Goal: Information Seeking & Learning: Learn about a topic

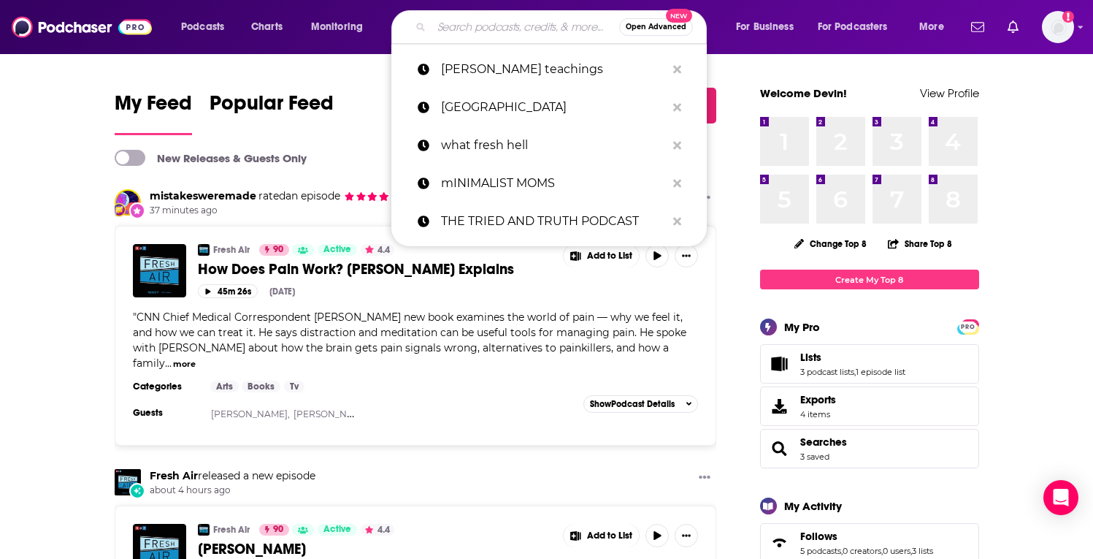
click at [524, 28] on input "Search podcasts, credits, & more..." at bounding box center [526, 26] width 188 height 23
paste input "Secret to Success"
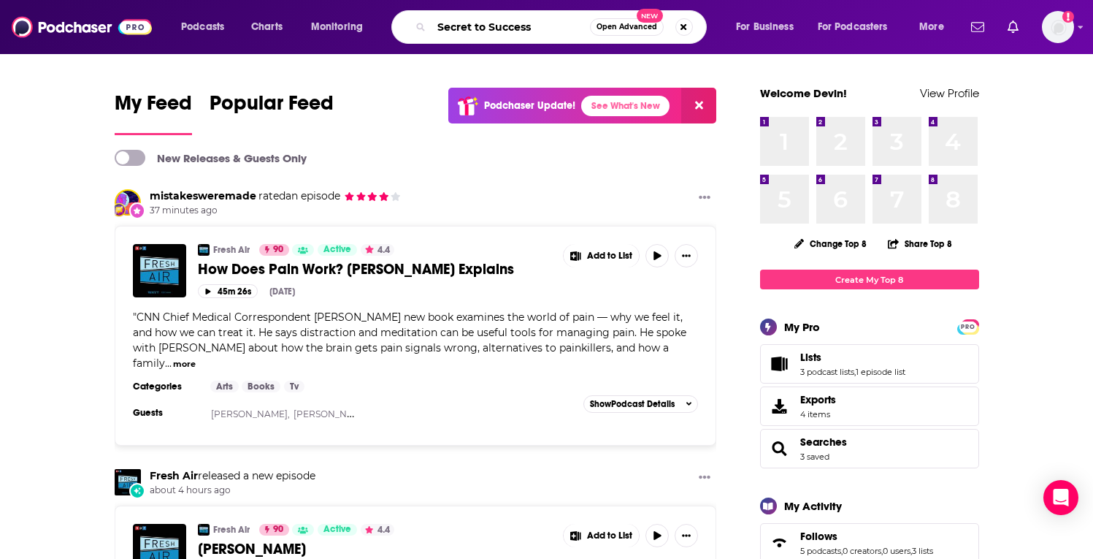
type input "Secret to Success"
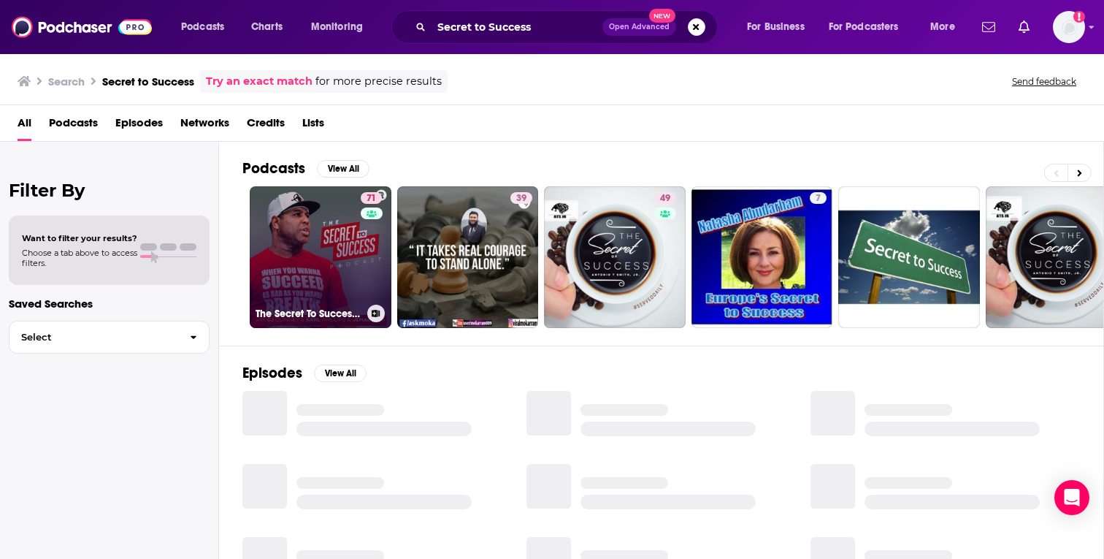
click at [286, 275] on link "71 The Secret To Success with [PERSON_NAME], [PERSON_NAME], [PERSON_NAME] & [PE…" at bounding box center [321, 257] width 142 height 142
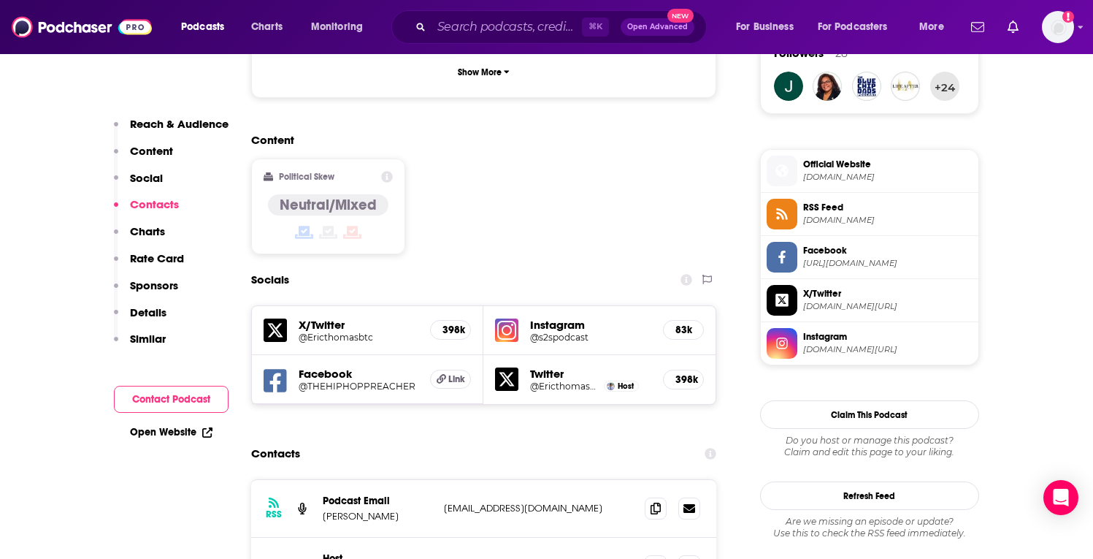
scroll to position [1092, 0]
click at [662, 497] on span at bounding box center [656, 508] width 22 height 22
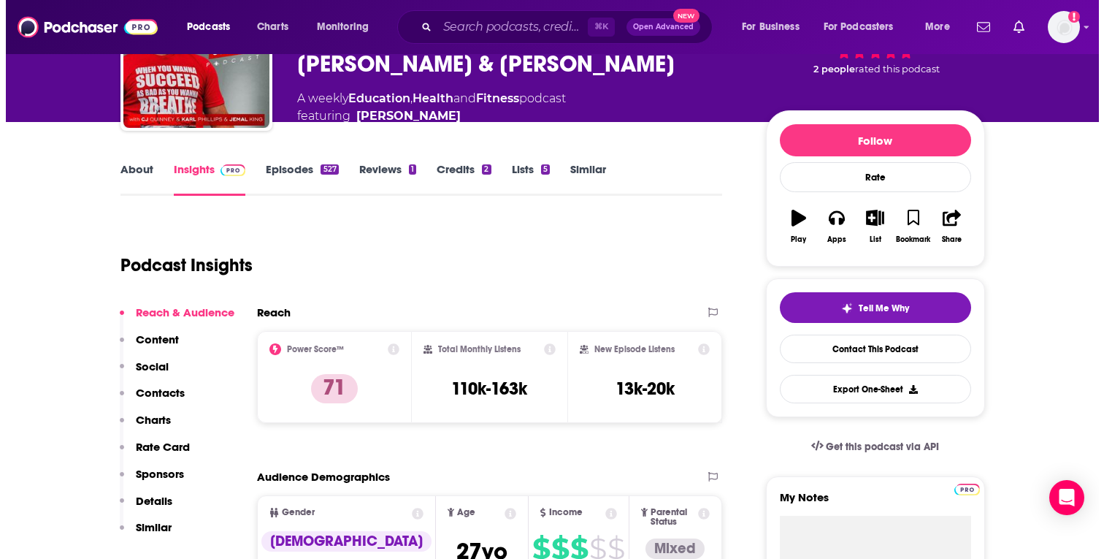
scroll to position [0, 0]
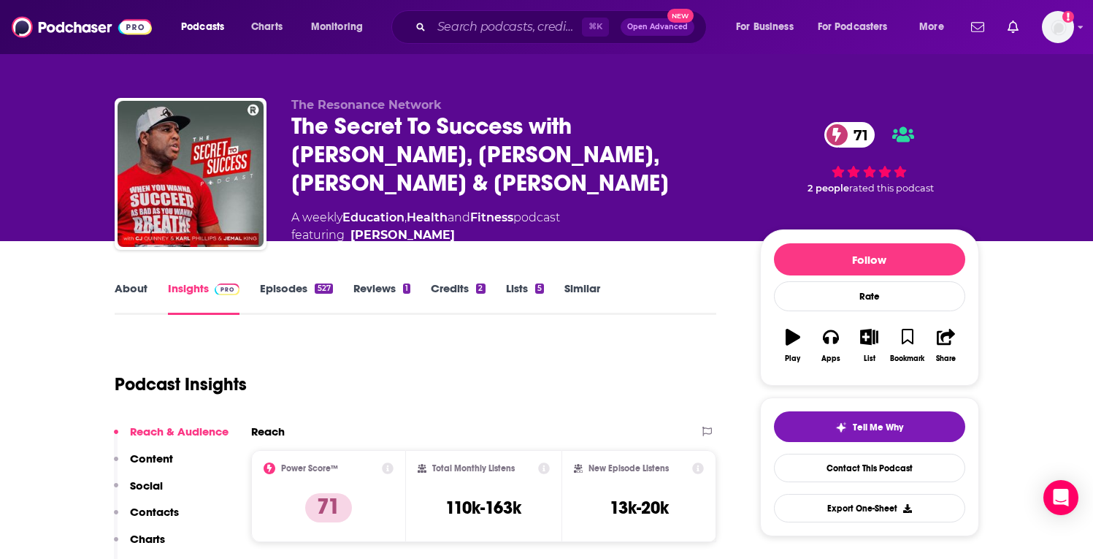
click at [511, 166] on div "The Secret To Success with [PERSON_NAME], [PERSON_NAME], [PERSON_NAME] & [PERSO…" at bounding box center [513, 154] width 445 height 85
click at [486, 166] on div "The Secret To Success with [PERSON_NAME], [PERSON_NAME], [PERSON_NAME] & [PERSO…" at bounding box center [513, 154] width 445 height 85
copy h2 "[PERSON_NAME]"
click at [519, 19] on input "Search podcasts, credits, & more..." at bounding box center [507, 26] width 150 height 23
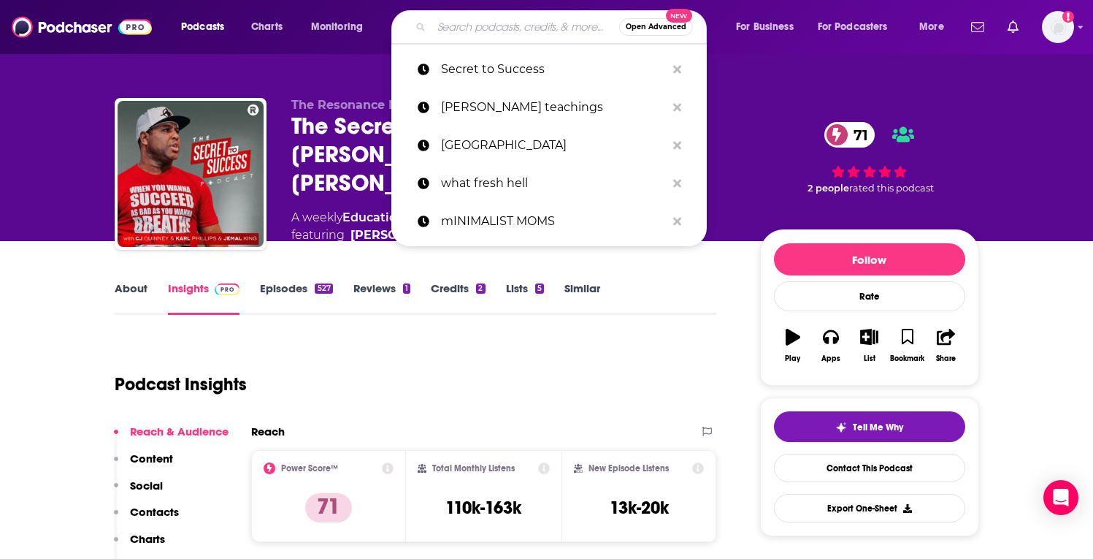
paste input "The Hour of Power"
type input "The Hour of Power"
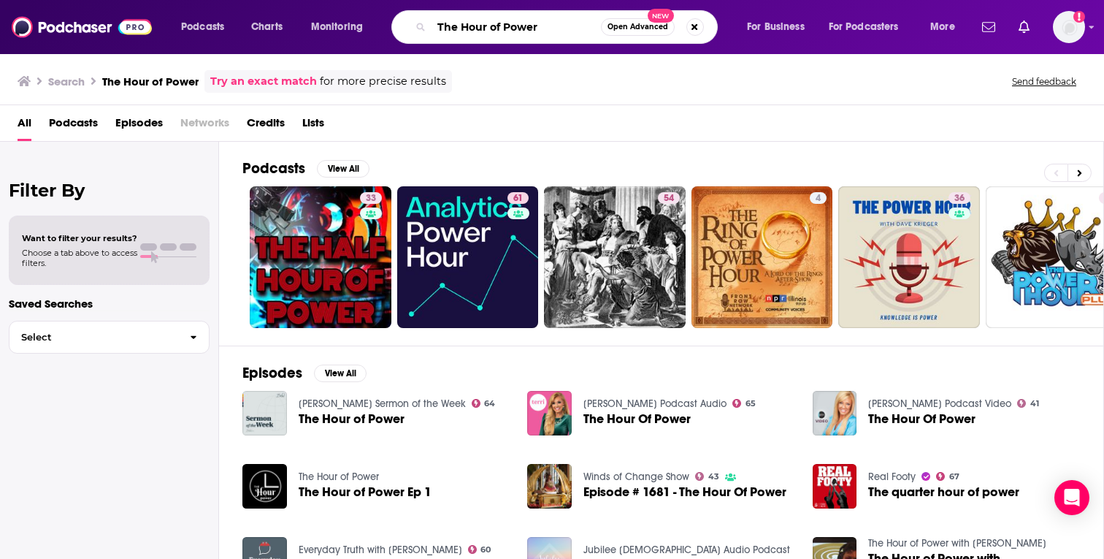
click at [556, 36] on input "The Hour of Power" at bounding box center [516, 26] width 169 height 23
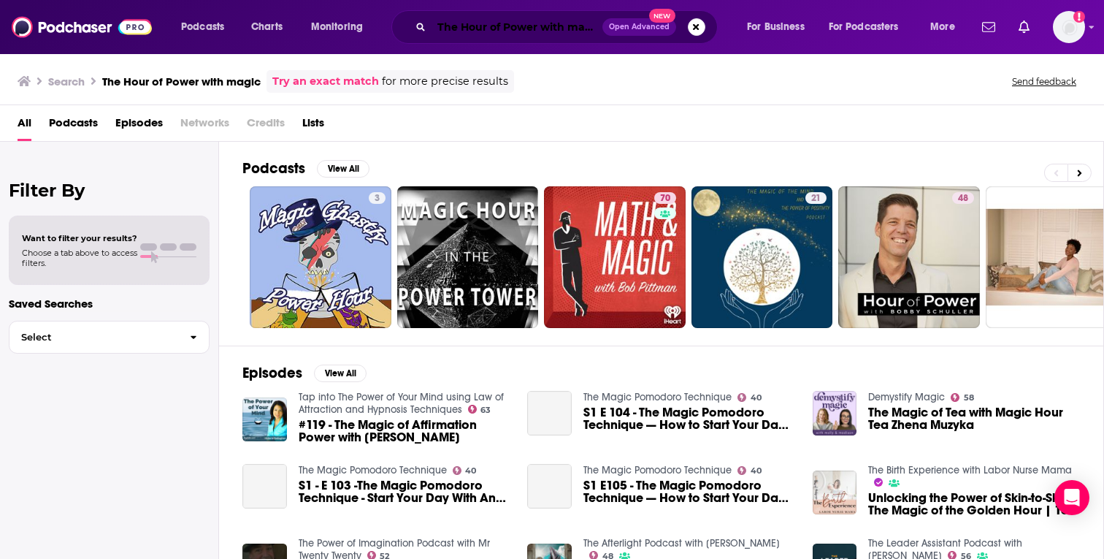
click at [530, 29] on input "The Hour of Power with magic" at bounding box center [517, 26] width 171 height 23
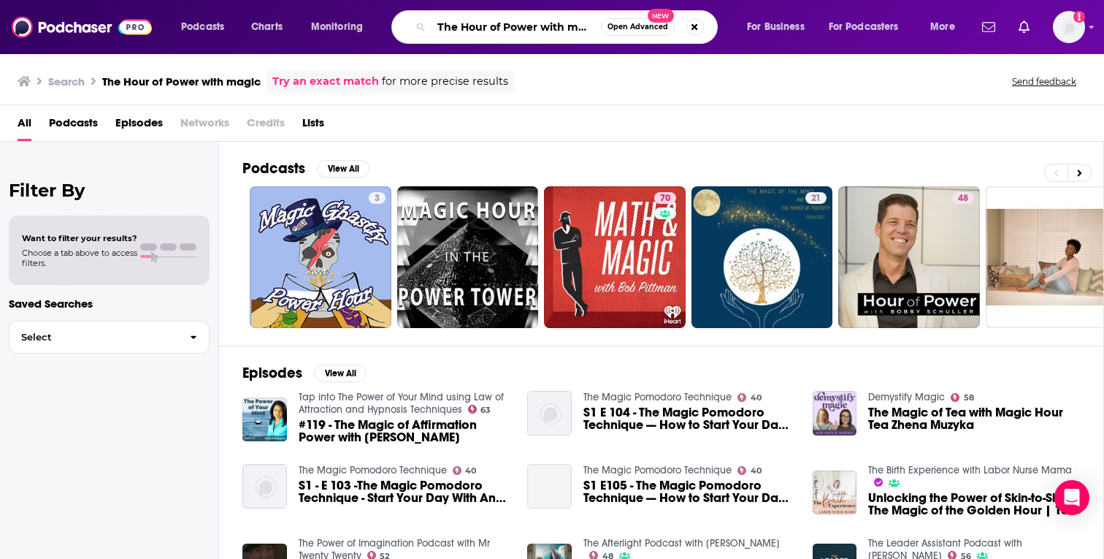
click at [530, 29] on input "The Hour of Power with magic" at bounding box center [516, 26] width 169 height 23
paste input "Father Figure"
type input "Father Figure"
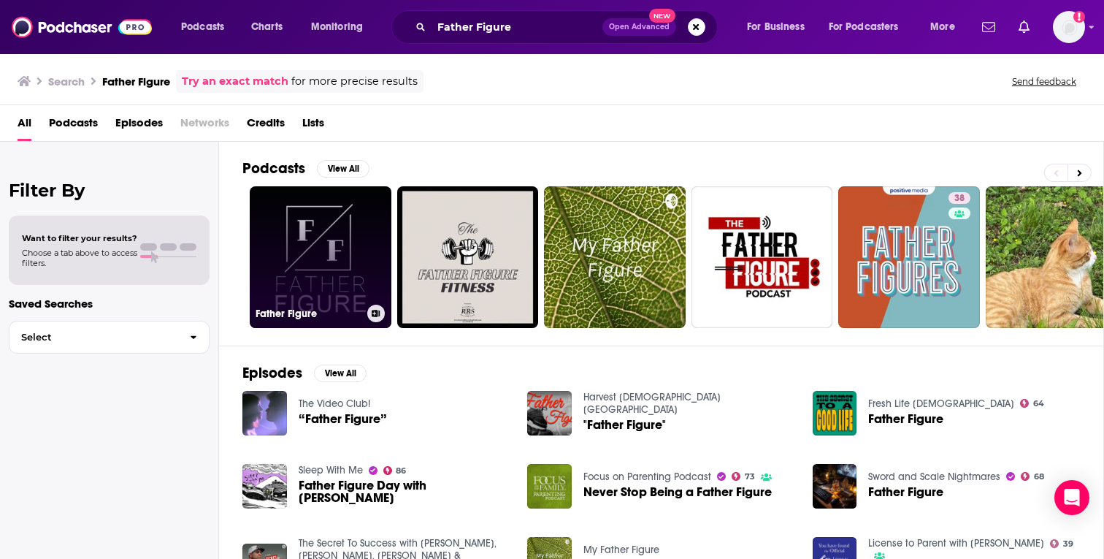
click at [326, 321] on div "Father Figure" at bounding box center [321, 313] width 130 height 18
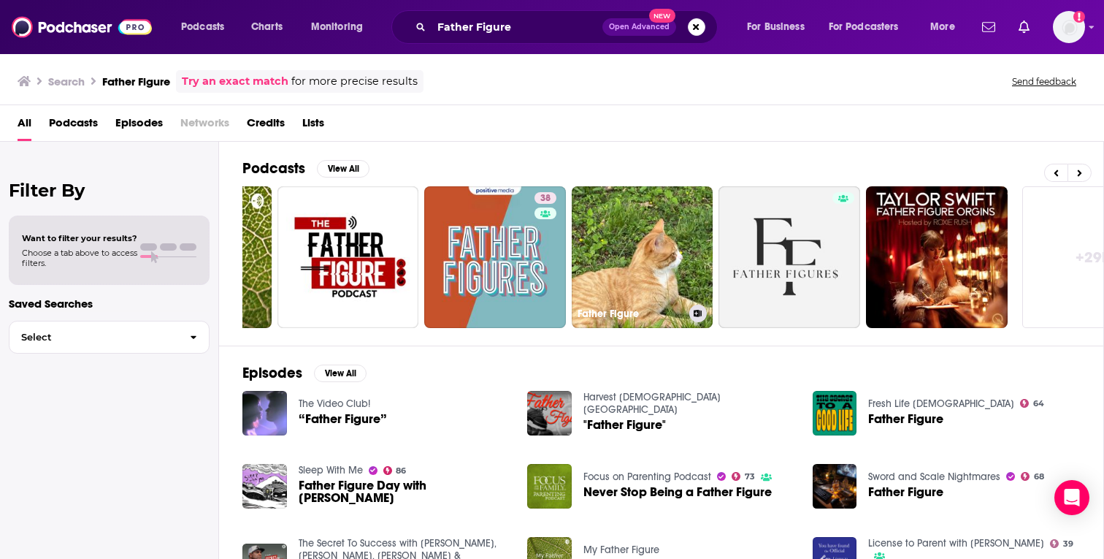
scroll to position [0, 480]
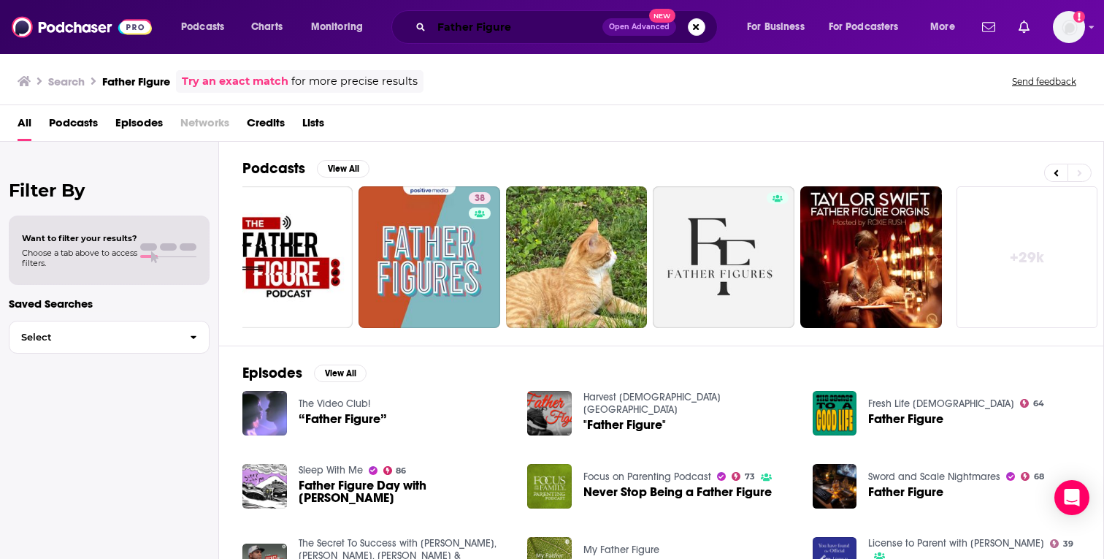
click at [491, 23] on input "Father Figure" at bounding box center [517, 26] width 171 height 23
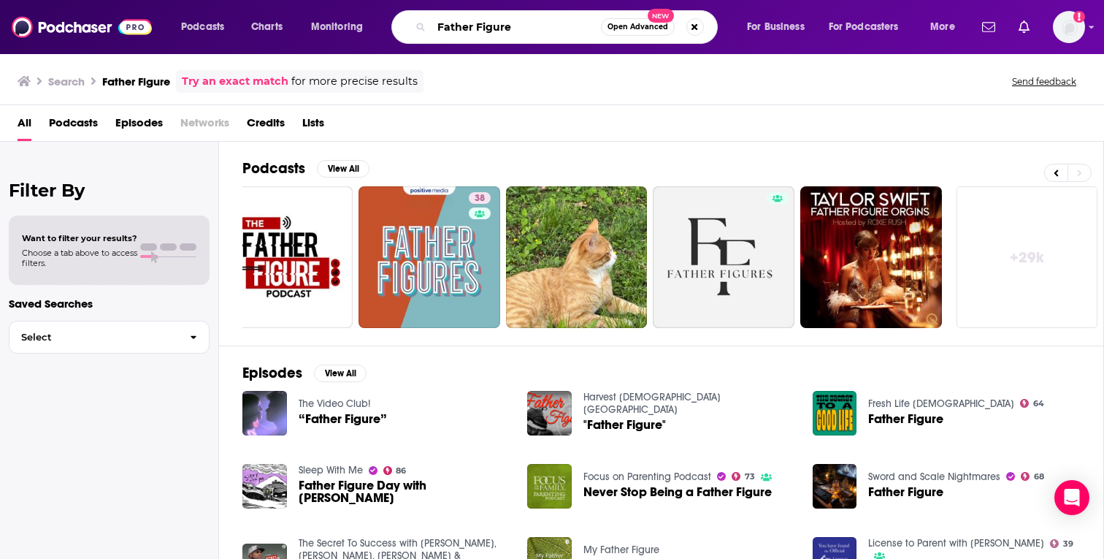
click at [491, 23] on input "Father Figure" at bounding box center [516, 26] width 169 height 23
click at [499, 35] on input "Father Figure" at bounding box center [516, 26] width 169 height 23
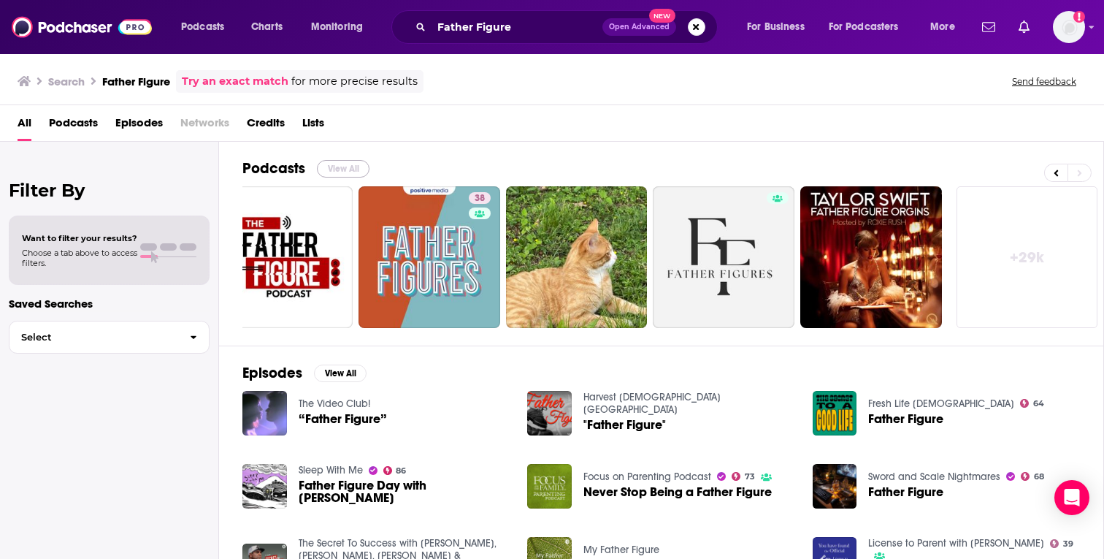
click at [349, 163] on button "View All" at bounding box center [343, 169] width 53 height 18
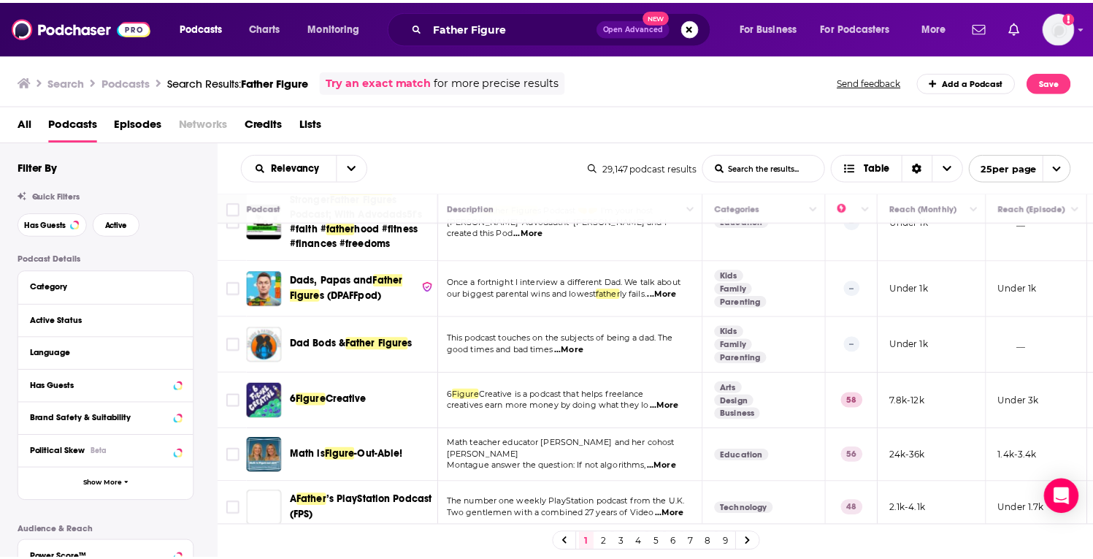
scroll to position [1092, 3]
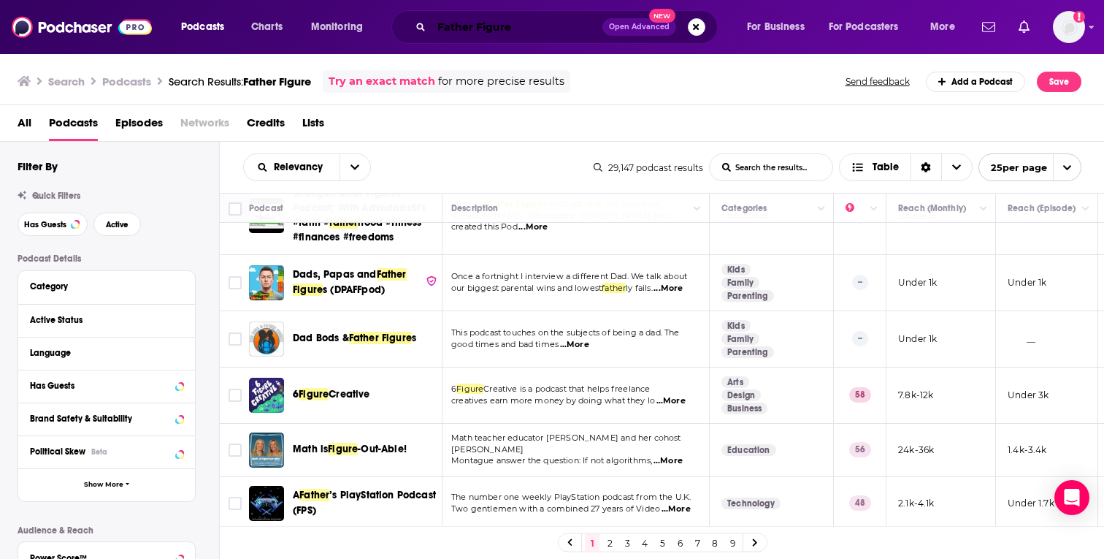
click at [536, 30] on input "Father Figure" at bounding box center [517, 26] width 171 height 23
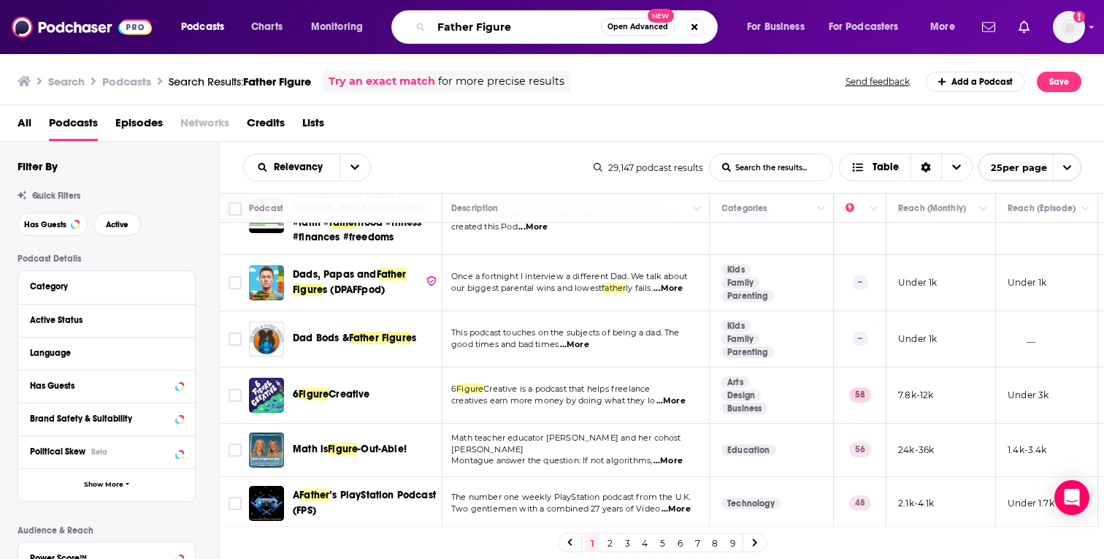
paste input "[PERSON_NAME]"
type input "Father Figure [PERSON_NAME]"
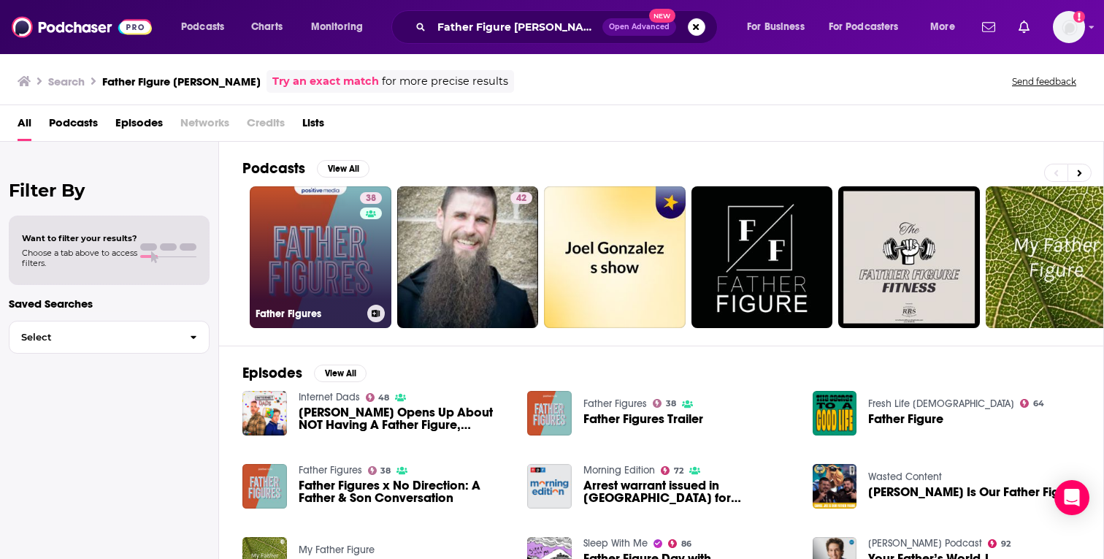
click at [334, 220] on link "38 Father Figures" at bounding box center [321, 257] width 142 height 142
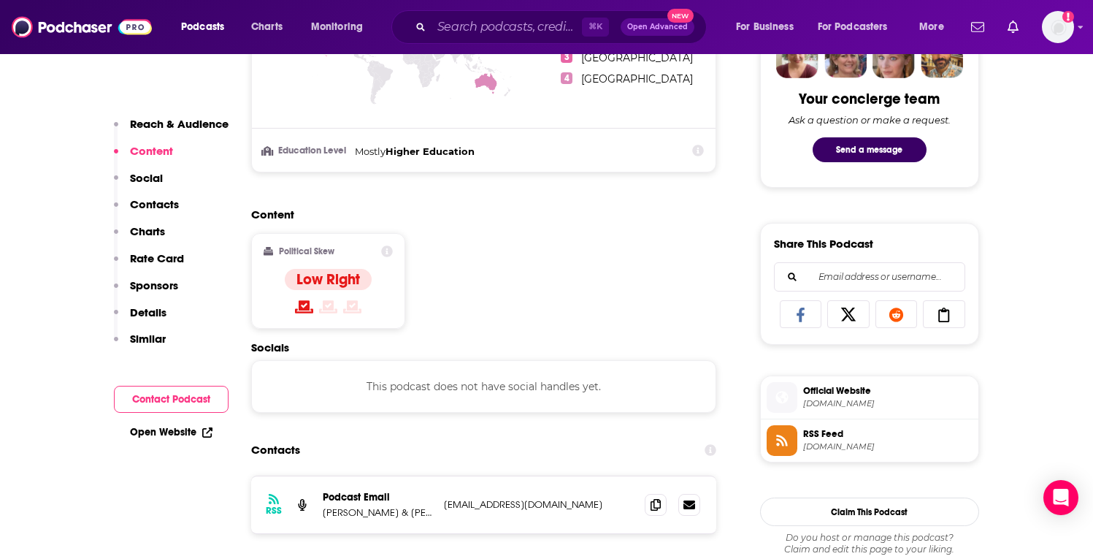
scroll to position [760, 0]
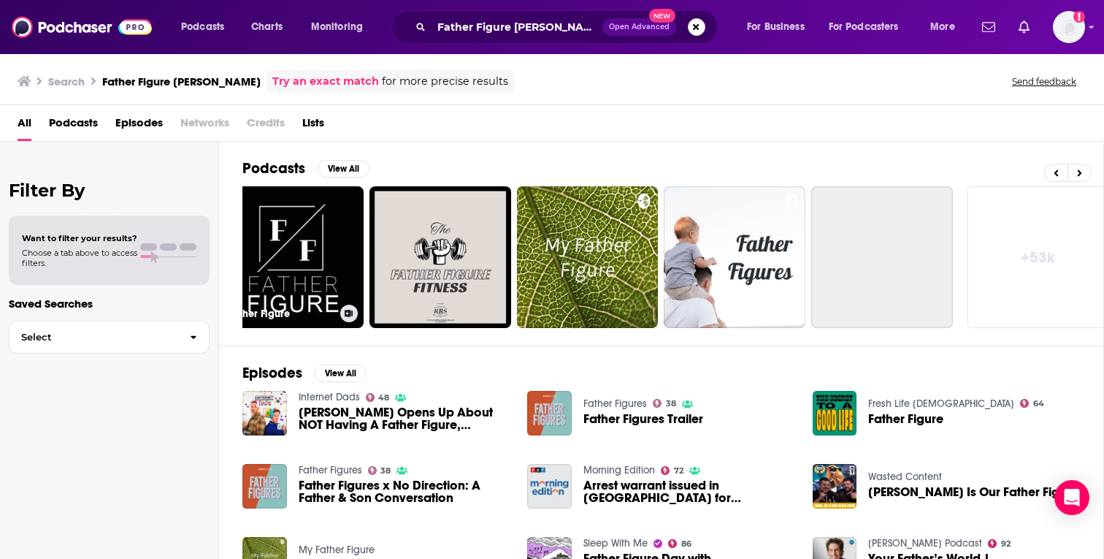
scroll to position [0, 480]
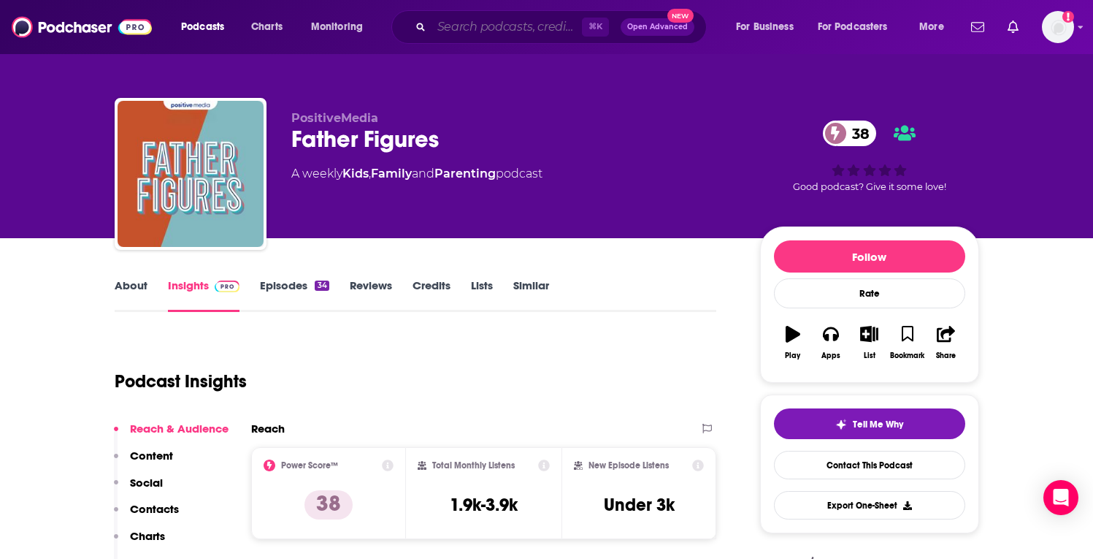
click at [452, 28] on input "Search podcasts, credits, & more..." at bounding box center [507, 26] width 150 height 23
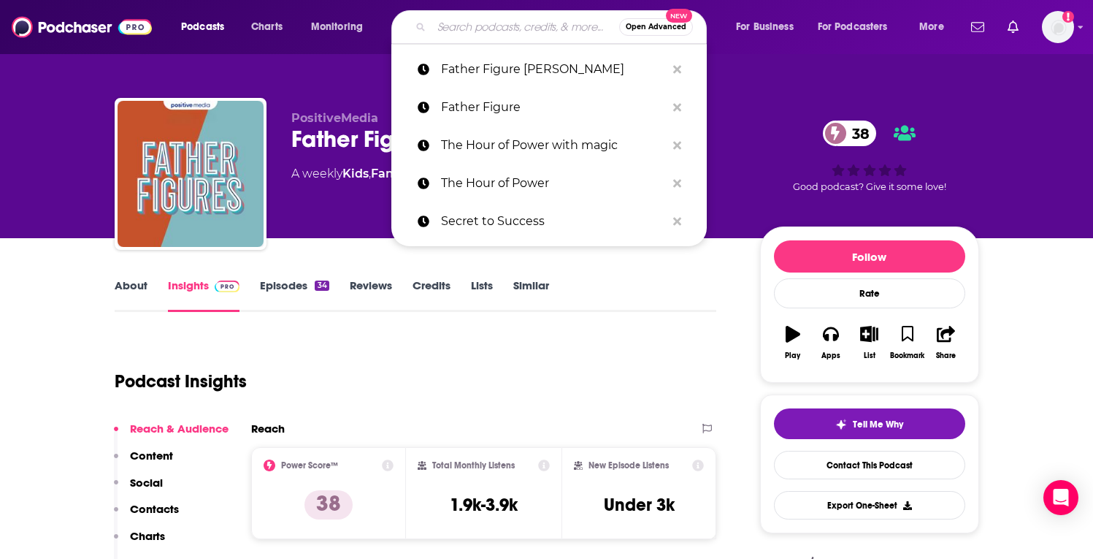
paste input "[PERSON_NAME]"
type input "[PERSON_NAME]"
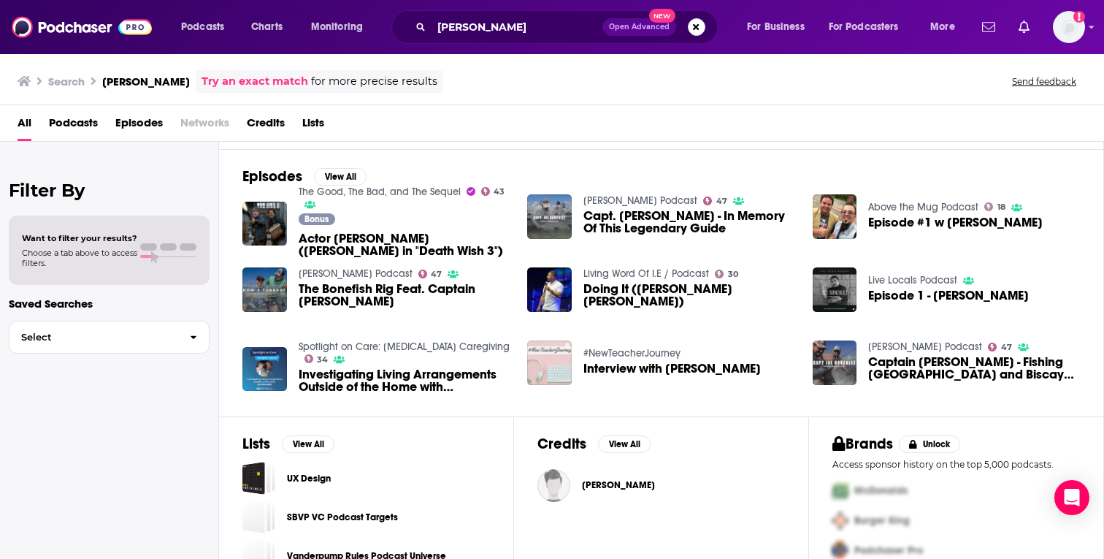
scroll to position [224, 0]
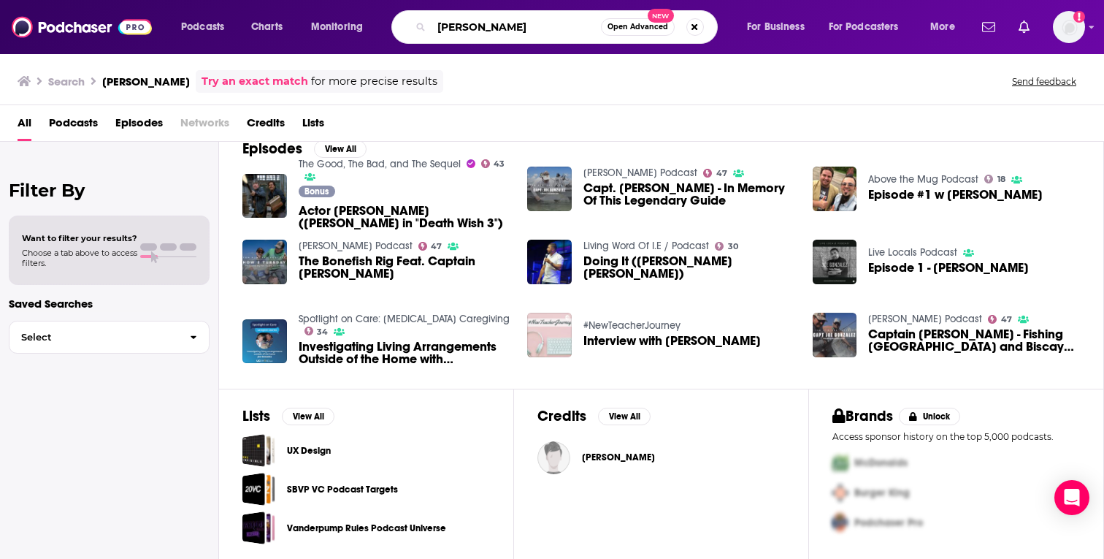
click at [488, 28] on input "[PERSON_NAME]" at bounding box center [516, 26] width 169 height 23
paste input "We Don't Always Agree"
type input "We Don't Always Agree"
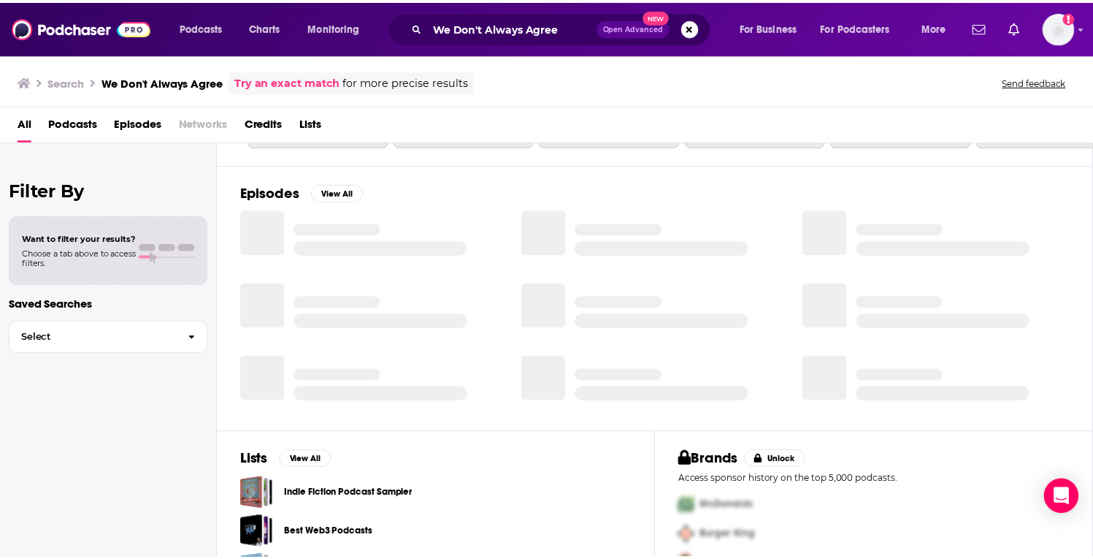
scroll to position [224, 0]
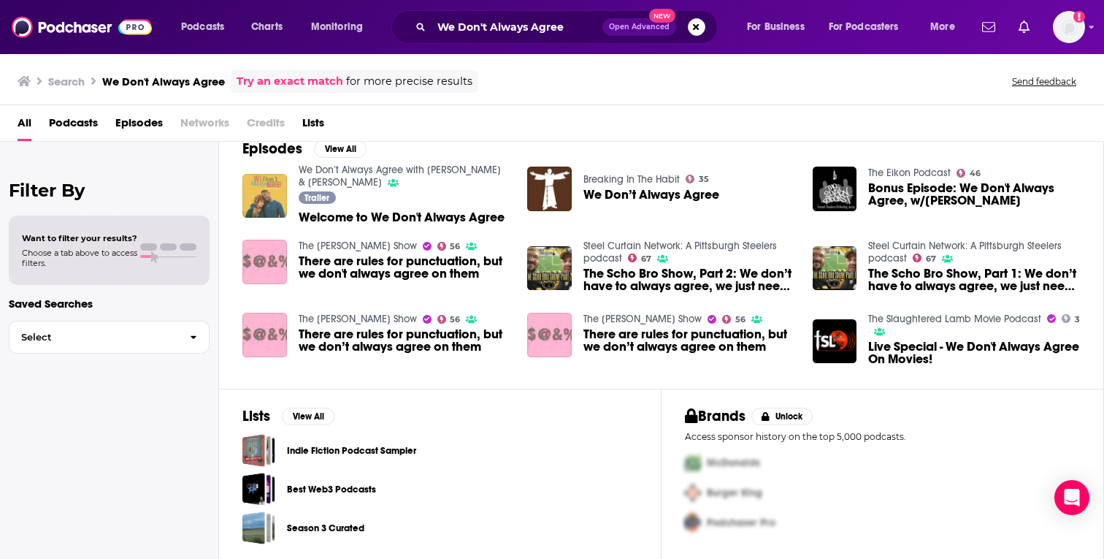
click at [272, 196] on img "Welcome to We Don't Always Agree" at bounding box center [264, 196] width 45 height 45
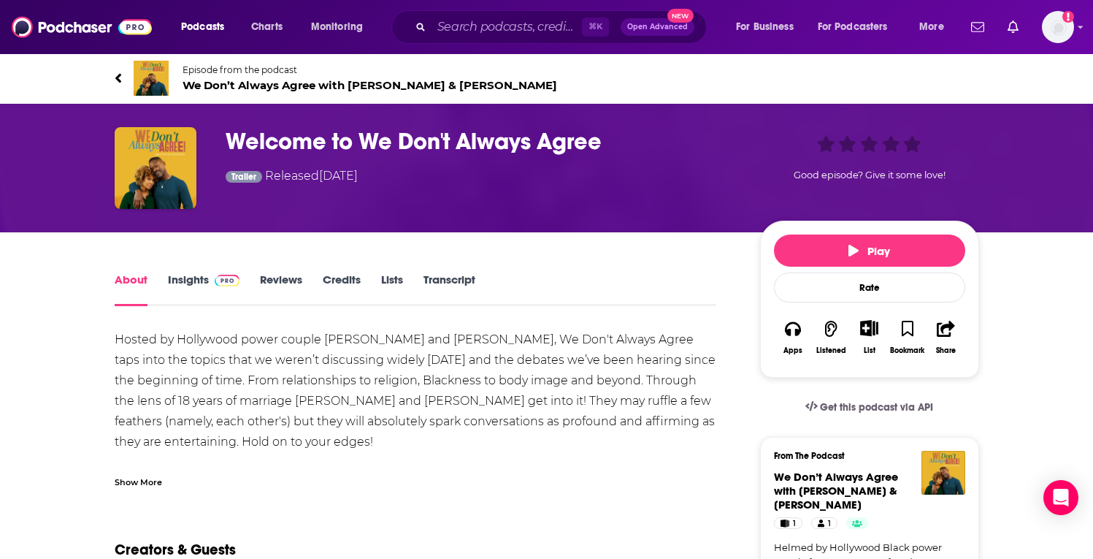
click at [263, 89] on span "We Don’t Always Agree with [PERSON_NAME] & [PERSON_NAME]" at bounding box center [370, 85] width 375 height 14
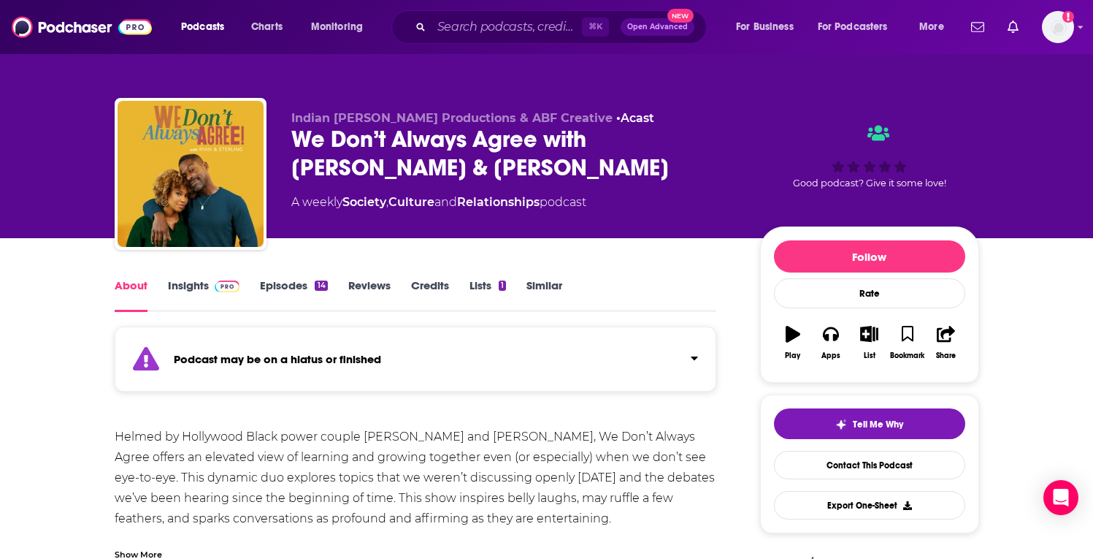
click at [201, 283] on link "Insights" at bounding box center [204, 295] width 72 height 34
